Goal: Information Seeking & Learning: Learn about a topic

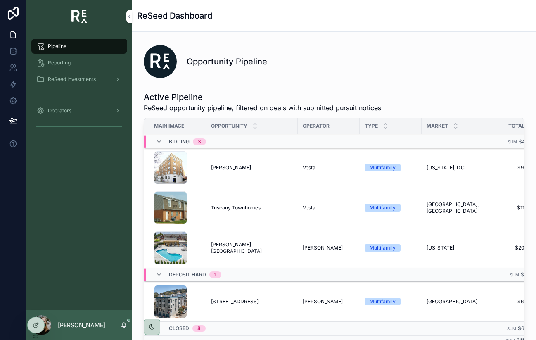
click at [46, 78] on div "ReSeed Investments" at bounding box center [79, 79] width 86 height 13
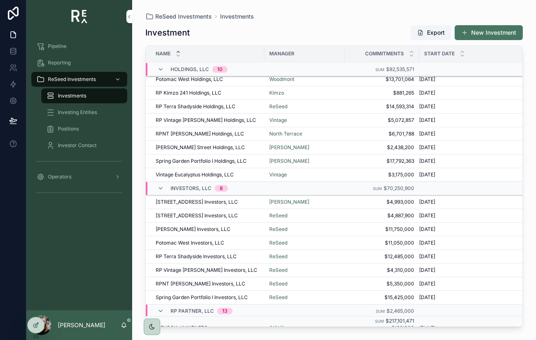
scroll to position [76, 0]
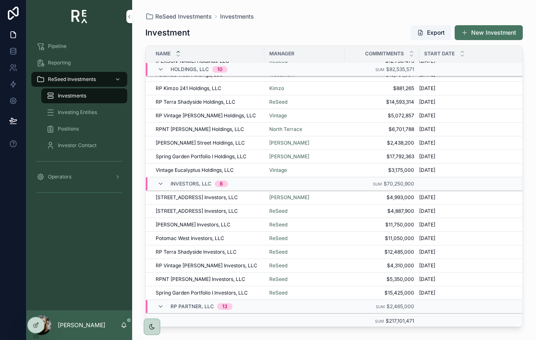
click at [198, 197] on span "[STREET_ADDRESS] Investors, LLC" at bounding box center [197, 197] width 82 height 7
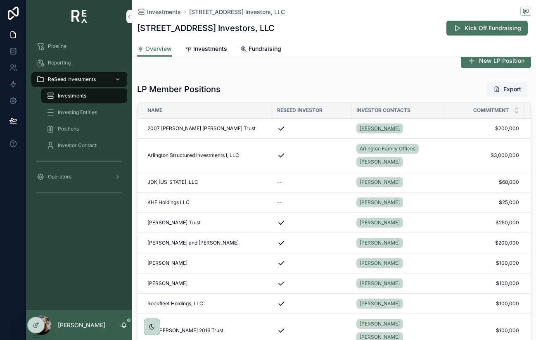
click at [372, 130] on span "[PERSON_NAME]" at bounding box center [379, 128] width 40 height 7
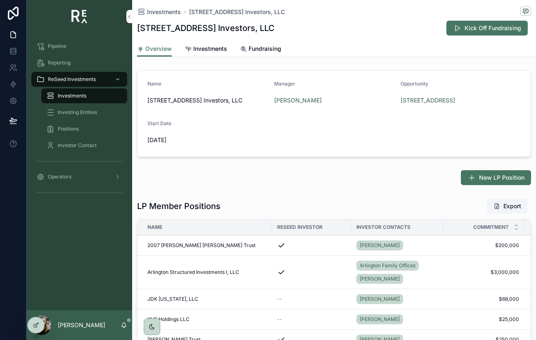
click at [223, 274] on span "Arlington Structured Investments I, LLC" at bounding box center [193, 272] width 92 height 7
click at [402, 264] on span "Arlington Family Offices" at bounding box center [387, 265] width 56 height 7
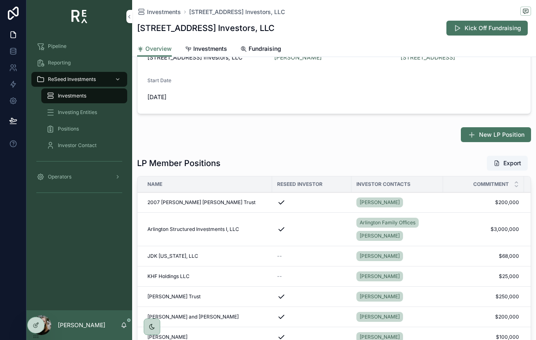
scroll to position [46, 0]
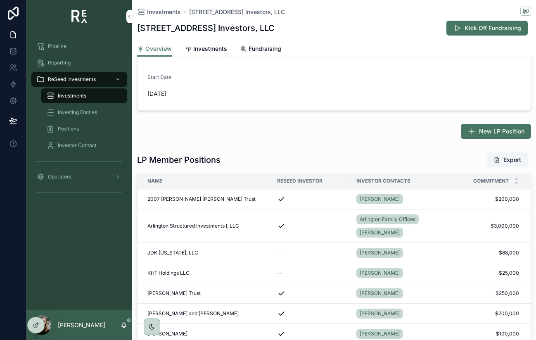
click at [364, 233] on span "[PERSON_NAME]" at bounding box center [379, 232] width 40 height 7
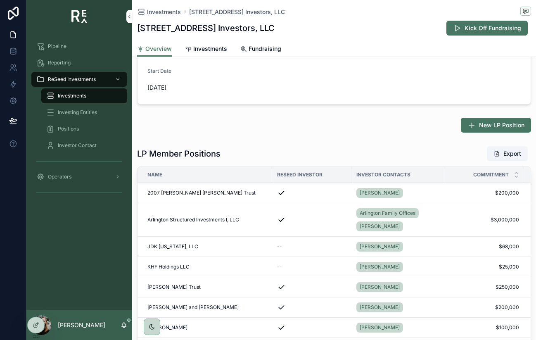
scroll to position [54, 0]
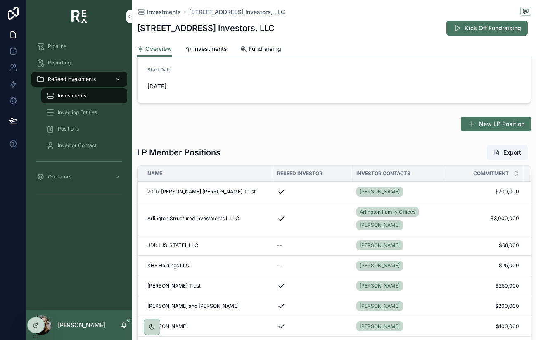
click at [171, 244] on span "JDK [US_STATE], LLC" at bounding box center [172, 245] width 51 height 7
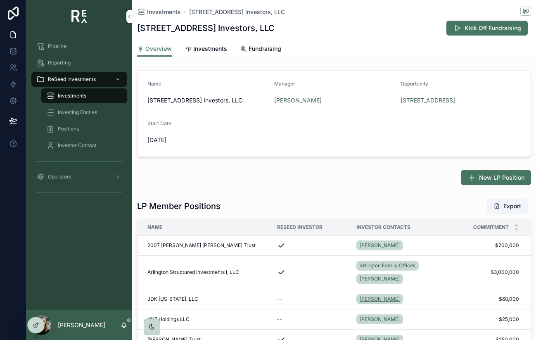
click at [381, 296] on span "[PERSON_NAME]" at bounding box center [379, 298] width 40 height 7
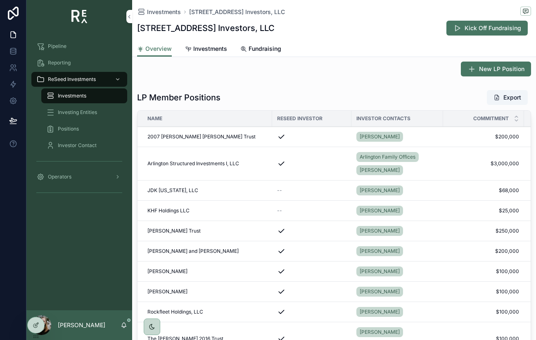
scroll to position [115, 0]
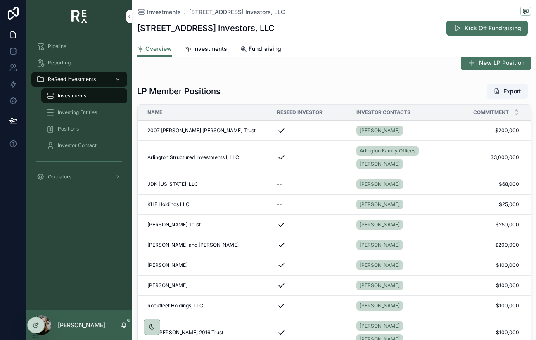
click at [380, 206] on span "[PERSON_NAME]" at bounding box center [379, 204] width 40 height 7
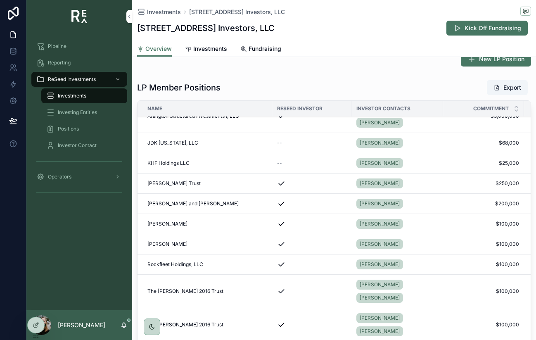
scroll to position [41, 0]
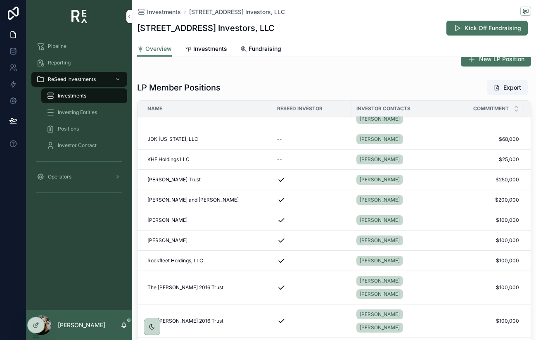
click at [373, 181] on span "[PERSON_NAME]" at bounding box center [379, 179] width 40 height 7
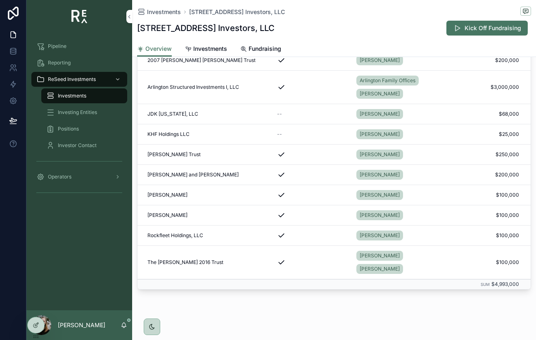
scroll to position [187, 0]
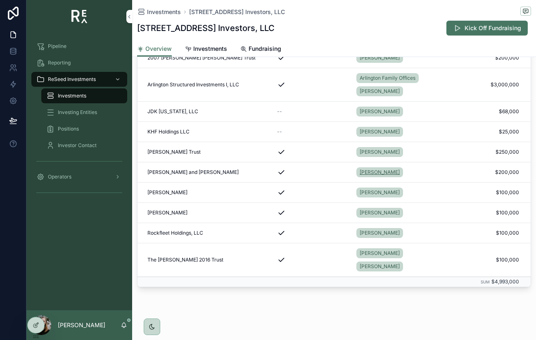
click at [371, 175] on span "[PERSON_NAME]" at bounding box center [379, 172] width 40 height 7
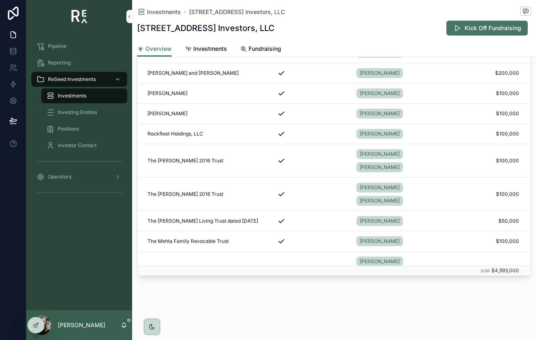
scroll to position [88, 1]
click at [375, 135] on span "[PERSON_NAME]" at bounding box center [378, 133] width 40 height 7
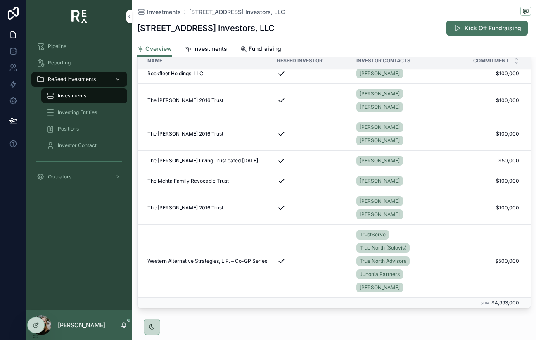
scroll to position [180, 2]
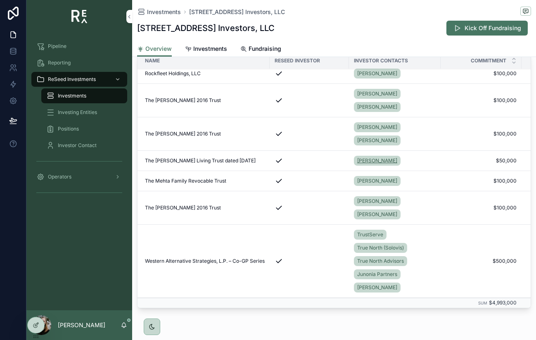
click at [373, 161] on span "[PERSON_NAME]" at bounding box center [377, 160] width 40 height 7
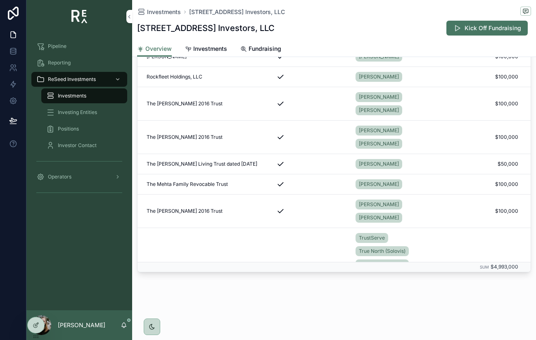
scroll to position [180, 1]
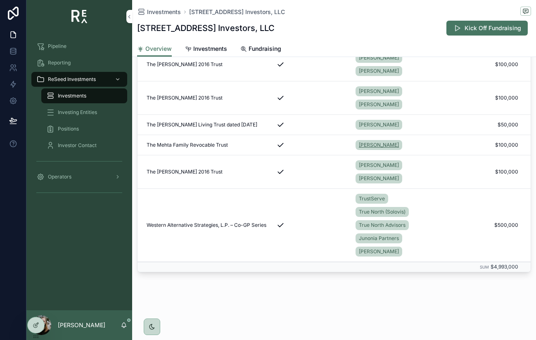
click at [386, 143] on span "[PERSON_NAME]" at bounding box center [379, 145] width 40 height 7
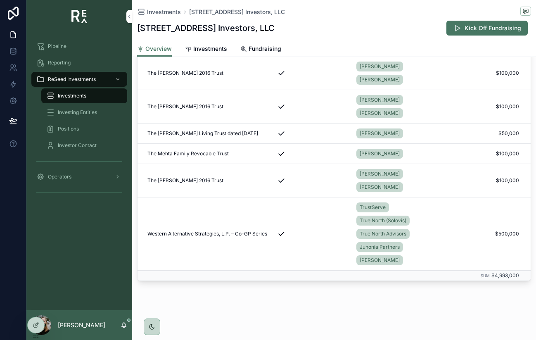
scroll to position [208, 0]
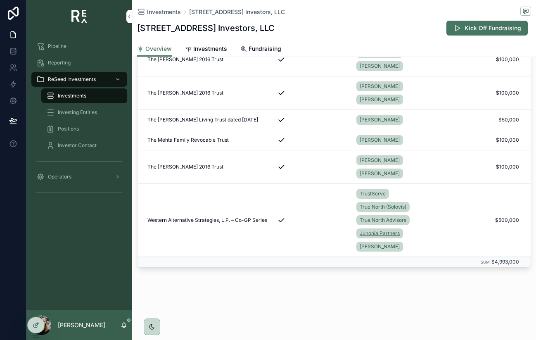
click at [399, 234] on link "Junonia Partners" at bounding box center [379, 233] width 47 height 10
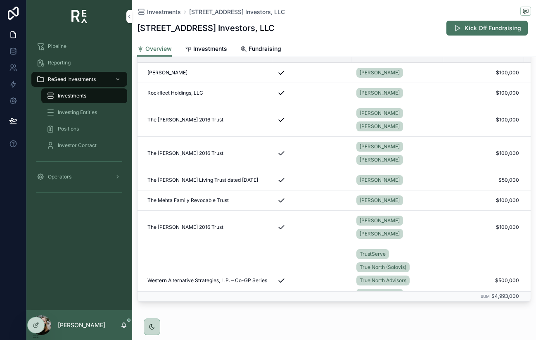
scroll to position [180, 0]
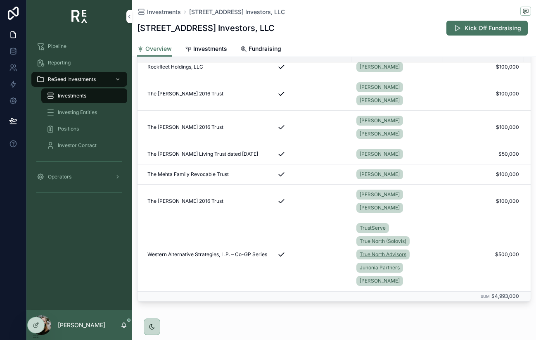
click at [406, 253] on link "True North Advisors" at bounding box center [382, 254] width 53 height 10
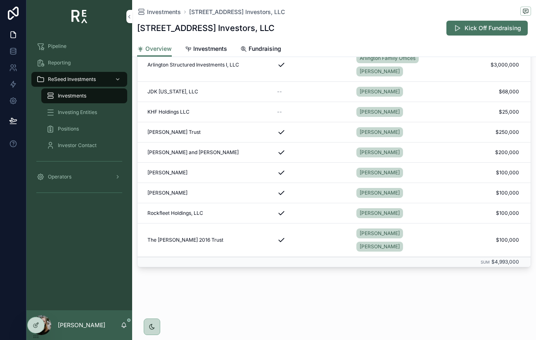
scroll to position [180, 0]
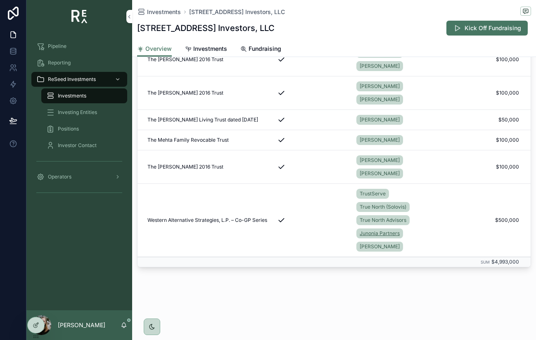
click at [400, 236] on link "Junonia Partners" at bounding box center [379, 233] width 47 height 10
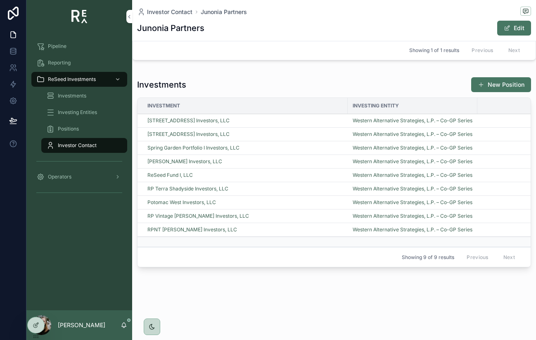
scroll to position [185, 0]
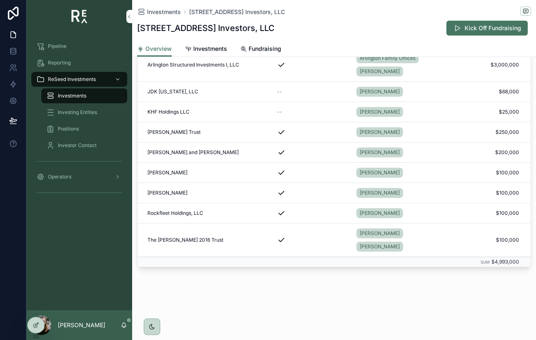
scroll to position [180, 0]
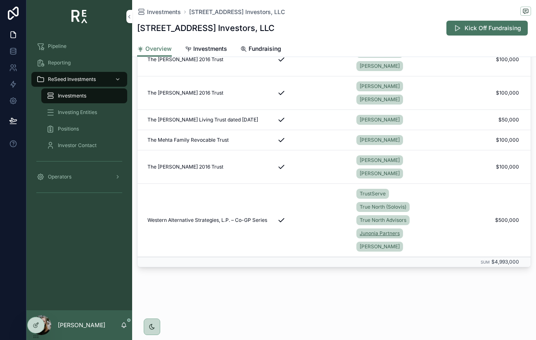
click at [398, 233] on span "Junonia Partners" at bounding box center [379, 233] width 40 height 7
